Goal: Navigation & Orientation: Find specific page/section

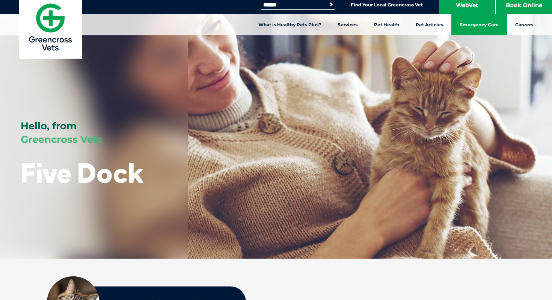
click at [473, 24] on link "Emergency Care" at bounding box center [480, 24] width 56 height 21
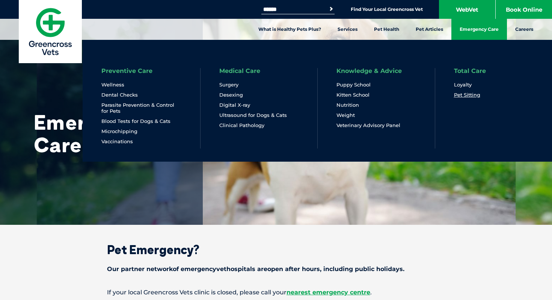
click at [468, 94] on link "Pet Sitting" at bounding box center [467, 95] width 26 height 6
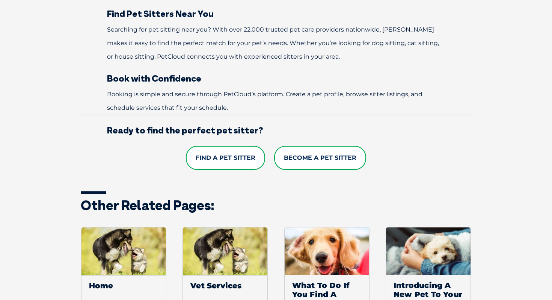
scroll to position [579, 0]
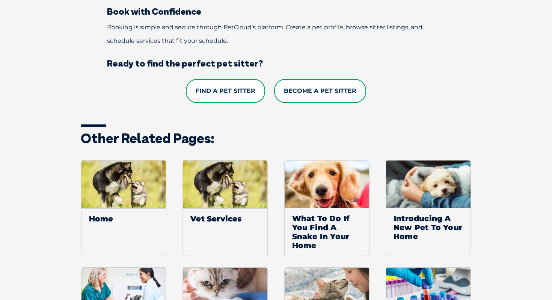
click at [233, 92] on link "Find a Pet Sitter" at bounding box center [225, 91] width 79 height 24
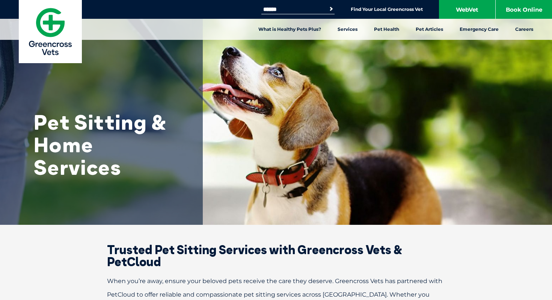
click at [42, 26] on img at bounding box center [50, 31] width 63 height 63
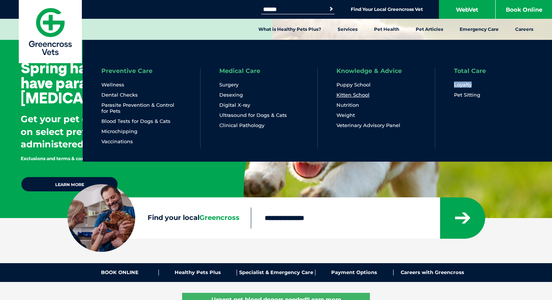
click at [363, 92] on link "Kitten School" at bounding box center [353, 95] width 33 height 6
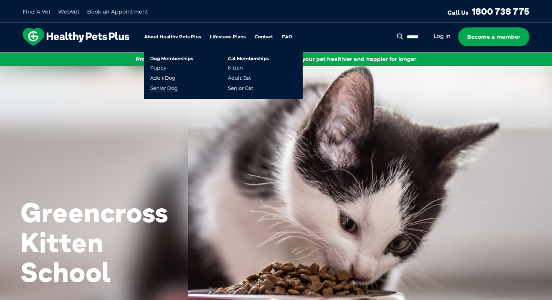
scroll to position [1, 0]
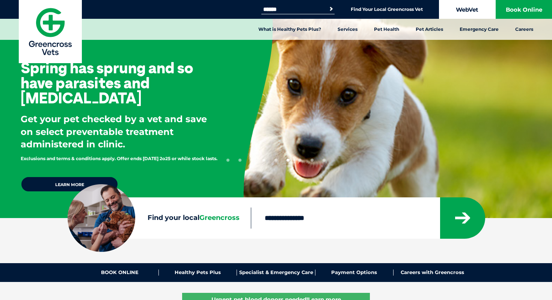
click at [465, 2] on link "WebVet" at bounding box center [467, 9] width 56 height 19
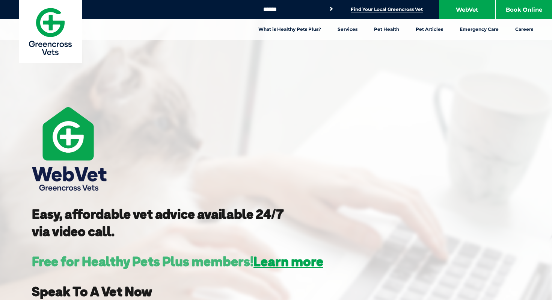
click at [401, 9] on link "Find Your Local Greencross Vet" at bounding box center [387, 9] width 72 height 6
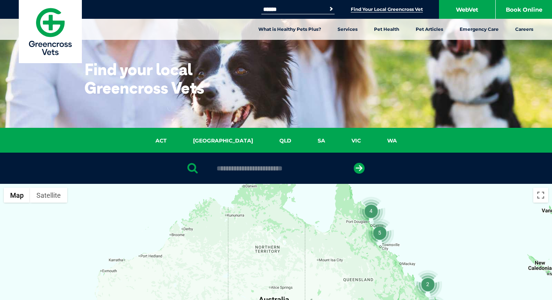
click at [54, 20] on img at bounding box center [50, 31] width 63 height 63
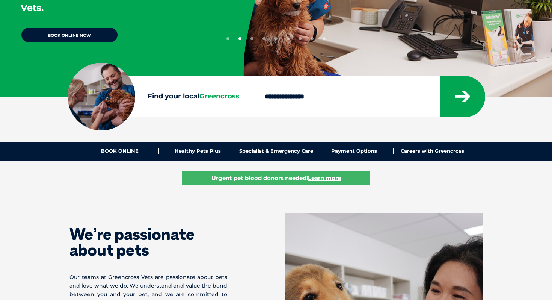
scroll to position [124, 0]
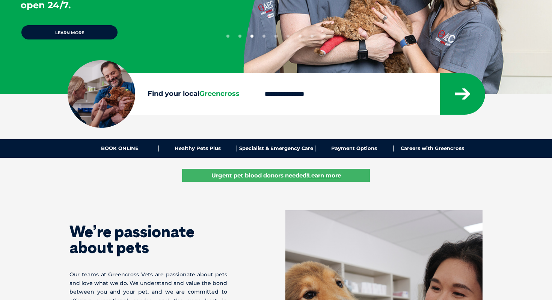
click at [280, 92] on input "Find your local Greencross" at bounding box center [345, 93] width 189 height 21
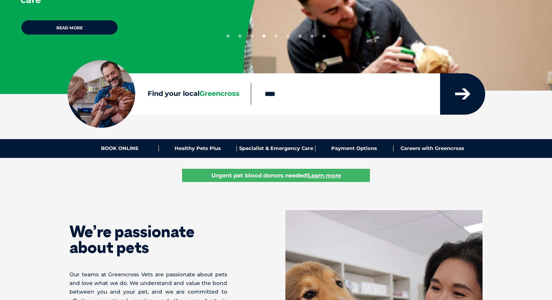
type input "****"
click at [455, 99] on icon "submit" at bounding box center [462, 93] width 15 height 11
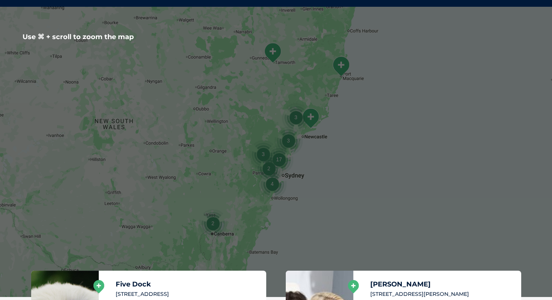
scroll to position [179, 0]
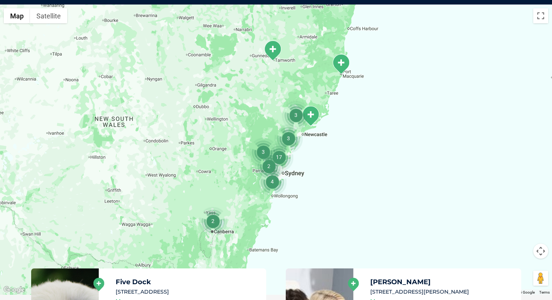
click at [99, 284] on icon at bounding box center [98, 284] width 11 height 13
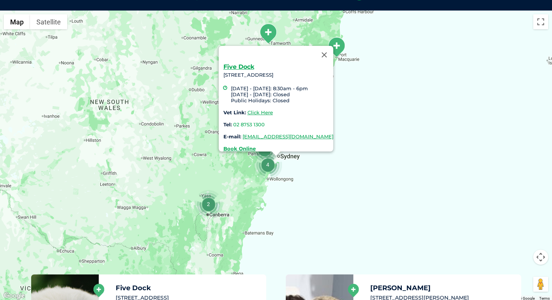
scroll to position [172, 0]
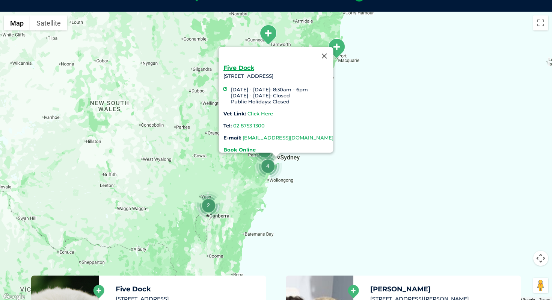
click at [248, 110] on link "Click Here" at bounding box center [261, 113] width 26 height 6
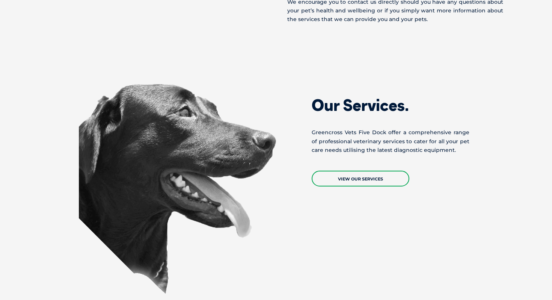
scroll to position [654, 0]
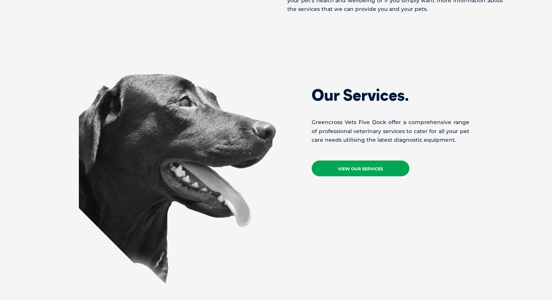
click at [338, 167] on link "View Our Services" at bounding box center [361, 168] width 98 height 16
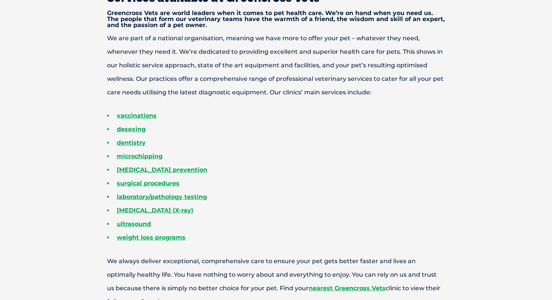
scroll to position [311, 0]
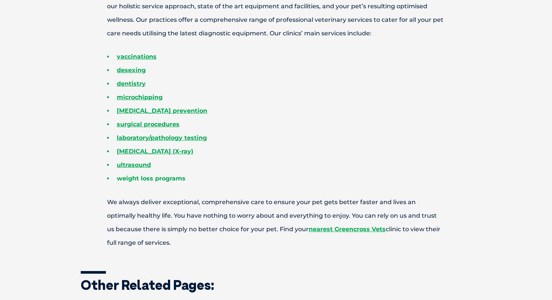
click at [154, 178] on link "weight loss programs" at bounding box center [151, 178] width 69 height 7
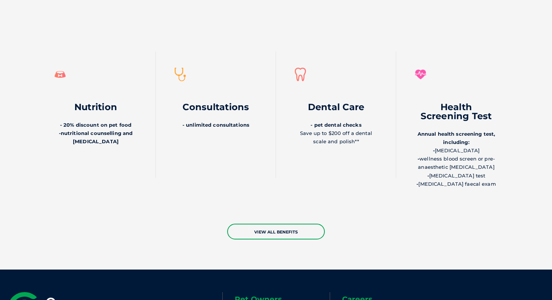
scroll to position [1715, 0]
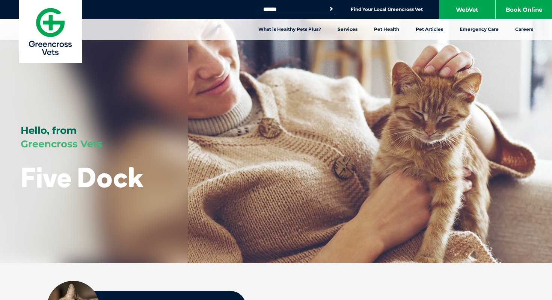
scroll to position [652, 0]
